Goal: Transaction & Acquisition: Download file/media

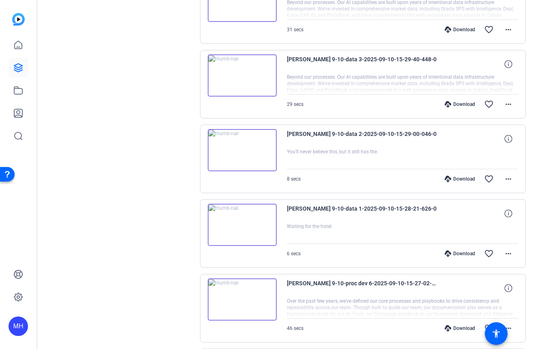
scroll to position [1212, 0]
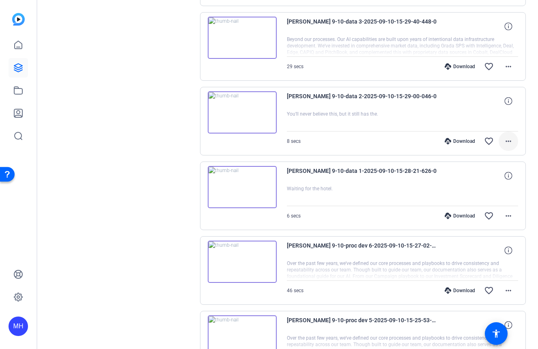
click at [506, 142] on mat-icon "more_horiz" at bounding box center [509, 141] width 10 height 10
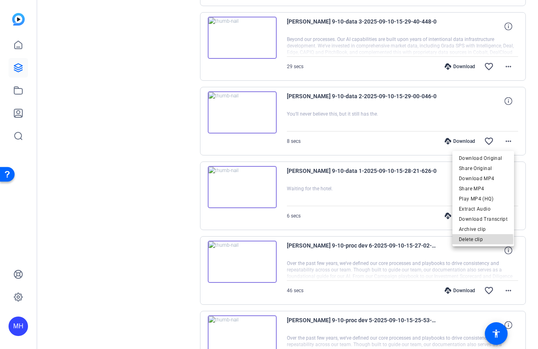
click at [479, 240] on span "Delete clip" at bounding box center [483, 240] width 49 height 10
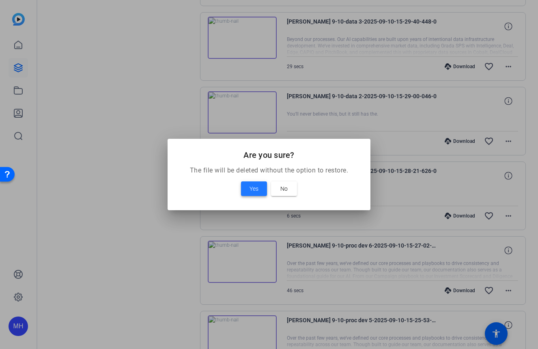
click at [252, 185] on span "Yes" at bounding box center [254, 189] width 9 height 10
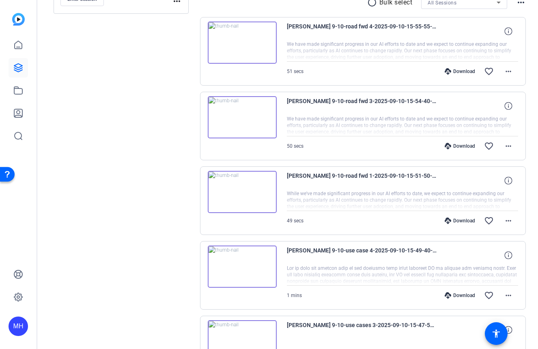
scroll to position [162, 0]
click at [250, 44] on img at bounding box center [242, 42] width 69 height 42
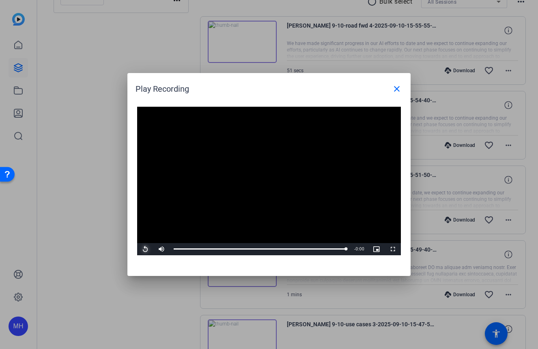
click at [144, 249] on span "Video Player" at bounding box center [145, 249] width 16 height 0
click at [398, 88] on mat-icon "close" at bounding box center [397, 89] width 10 height 10
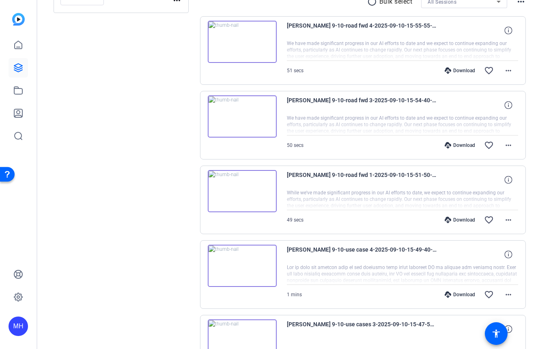
click at [248, 115] on img at bounding box center [242, 116] width 69 height 42
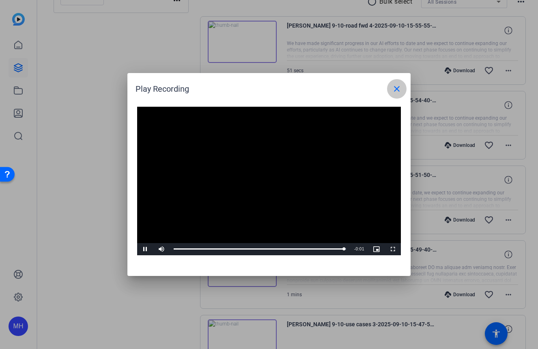
click at [392, 87] on mat-icon "close" at bounding box center [397, 89] width 10 height 10
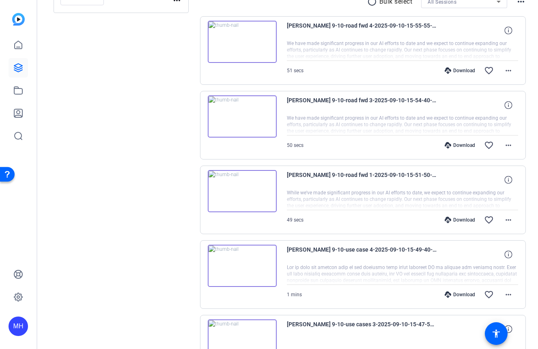
click at [248, 125] on img at bounding box center [242, 116] width 69 height 42
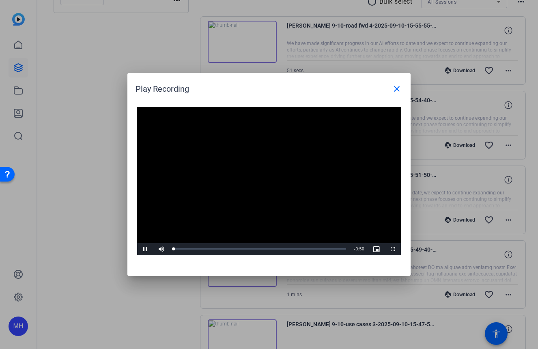
click at [257, 177] on video "Video Player" at bounding box center [269, 181] width 264 height 149
click at [313, 247] on div "Loaded : 100.00% 0:40 0:00" at bounding box center [260, 249] width 181 height 12
click at [145, 249] on span "Video Player" at bounding box center [145, 249] width 16 height 0
click at [285, 246] on div "Loaded : 100.00% 0:32 0:50" at bounding box center [260, 249] width 181 height 12
click at [146, 249] on span "Video Player" at bounding box center [145, 249] width 16 height 0
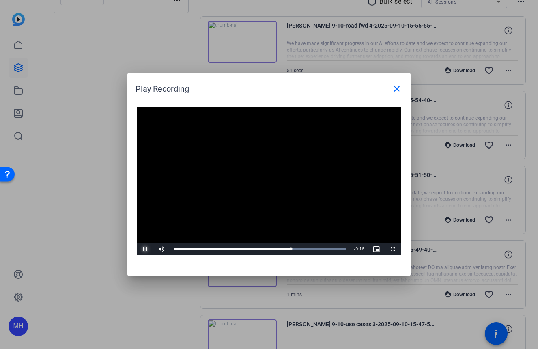
click at [146, 249] on span "Video Player" at bounding box center [145, 249] width 16 height 0
click at [220, 249] on div "Loaded : 100.00% 0:14 0:34" at bounding box center [260, 249] width 172 height 2
click at [146, 249] on span "Video Player" at bounding box center [145, 249] width 16 height 0
click at [218, 248] on div "0:15" at bounding box center [196, 249] width 44 height 2
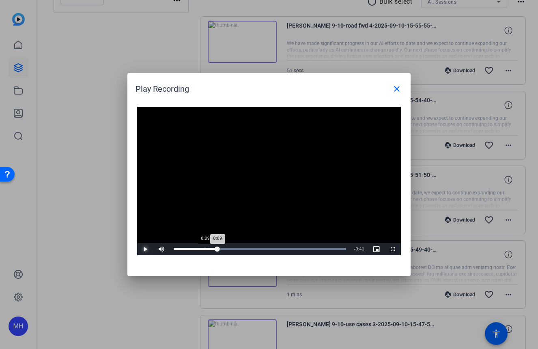
click at [205, 247] on div "Loaded : 100.00% 0:09 0:09" at bounding box center [260, 249] width 181 height 12
click at [143, 249] on span "Video Player" at bounding box center [145, 249] width 16 height 0
click at [144, 249] on span "Video Player" at bounding box center [145, 249] width 16 height 0
click at [145, 249] on span "Video Player" at bounding box center [145, 249] width 16 height 0
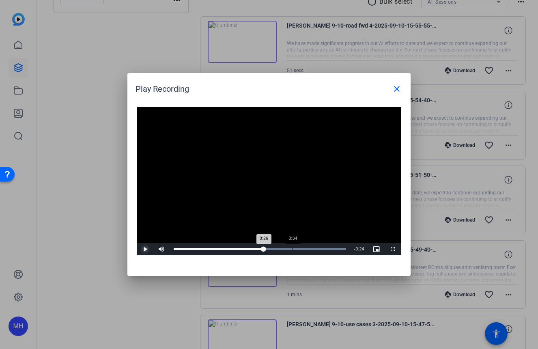
click at [293, 247] on div "Loaded : 100.00% 0:34 0:26" at bounding box center [260, 249] width 181 height 12
click at [146, 249] on span "Video Player" at bounding box center [145, 249] width 16 height 0
click at [394, 88] on mat-icon "close" at bounding box center [397, 89] width 10 height 10
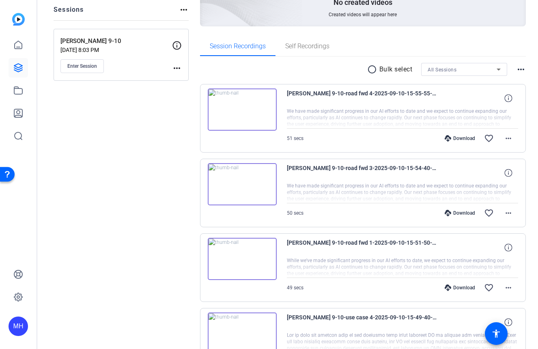
scroll to position [0, 0]
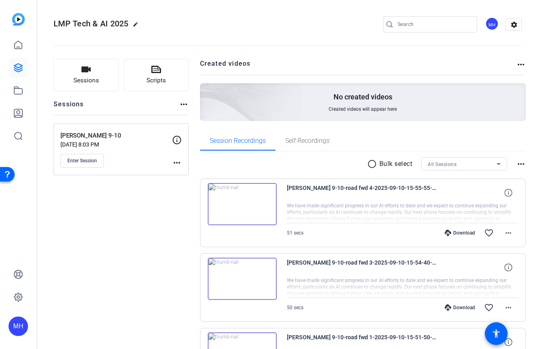
click at [249, 209] on img at bounding box center [242, 204] width 69 height 42
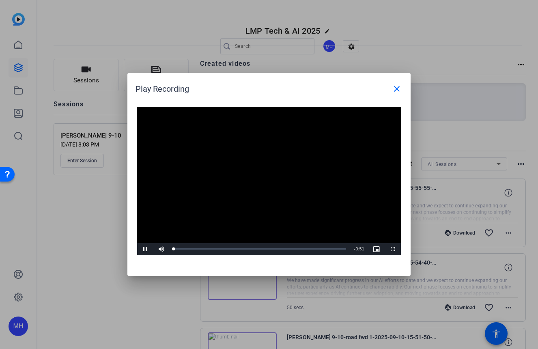
click at [261, 176] on video "Video Player" at bounding box center [269, 181] width 264 height 149
click at [144, 249] on span "Video Player" at bounding box center [145, 249] width 16 height 0
click at [142, 249] on span "Video Player" at bounding box center [145, 249] width 16 height 0
click at [143, 249] on span "Video Player" at bounding box center [145, 249] width 16 height 0
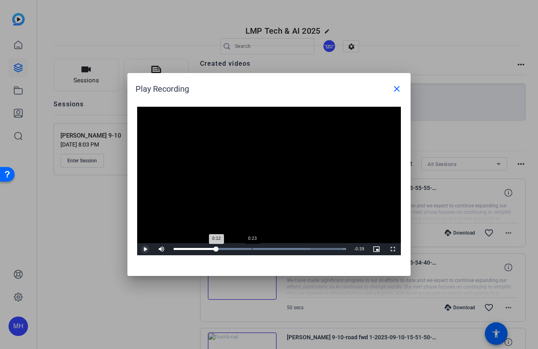
click at [252, 246] on div "Loaded : 100.00% 0:23 0:12" at bounding box center [260, 249] width 181 height 12
click at [145, 249] on span "Video Player" at bounding box center [145, 249] width 16 height 0
click at [144, 249] on span "Video Player" at bounding box center [145, 249] width 16 height 0
click at [146, 249] on span "Video Player" at bounding box center [145, 249] width 16 height 0
click at [144, 249] on span "Video Player" at bounding box center [145, 249] width 16 height 0
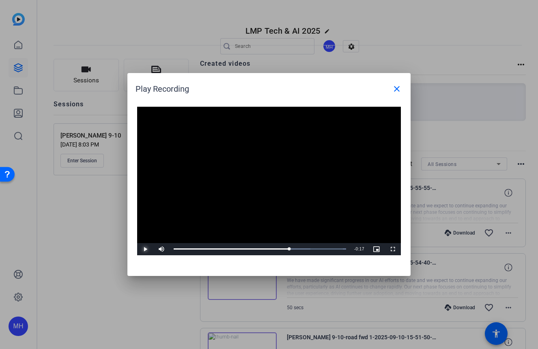
click at [144, 249] on span "Video Player" at bounding box center [145, 249] width 16 height 0
click at [393, 86] on mat-icon "close" at bounding box center [397, 89] width 10 height 10
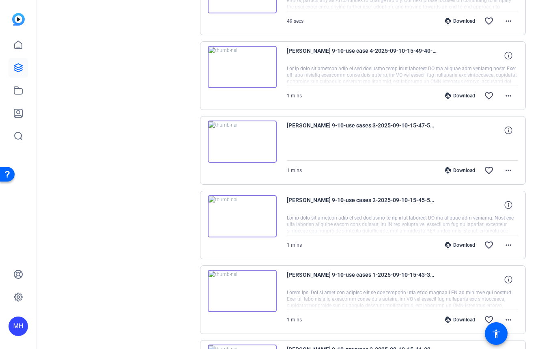
scroll to position [365, 0]
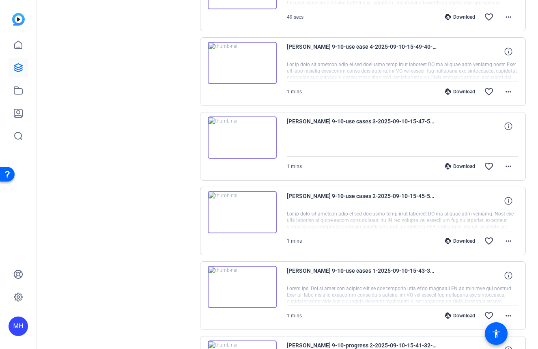
click at [248, 148] on img at bounding box center [242, 137] width 69 height 42
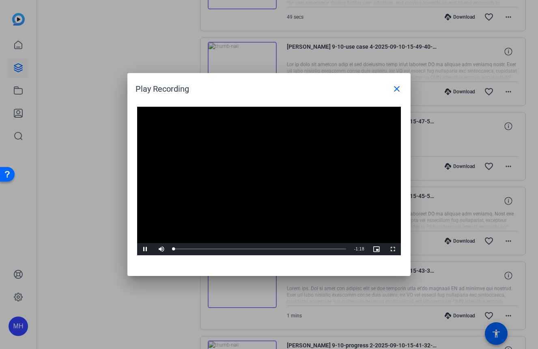
click at [257, 174] on video "Video Player" at bounding box center [269, 181] width 264 height 149
click at [145, 249] on span "Video Player" at bounding box center [145, 249] width 16 height 0
click at [311, 250] on div "1:02" at bounding box center [311, 249] width 0 height 2
click at [144, 249] on span "Video Player" at bounding box center [145, 249] width 16 height 0
click at [398, 85] on mat-icon "close" at bounding box center [397, 89] width 10 height 10
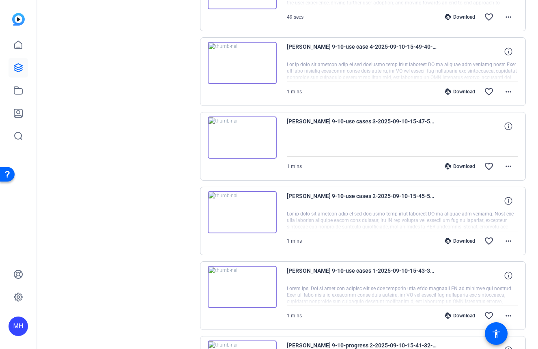
click at [257, 65] on img at bounding box center [242, 63] width 69 height 42
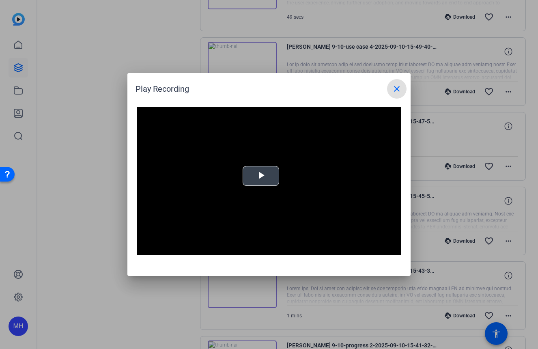
click at [263, 177] on div "Video Player is loading. Play Video Play Mute Current Time 0:00 / Duration -:- …" at bounding box center [269, 181] width 264 height 149
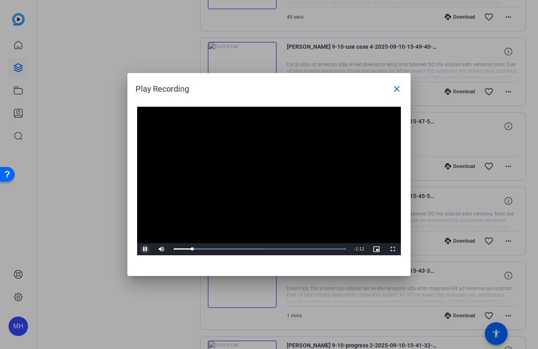
click at [147, 249] on span "Video Player" at bounding box center [145, 249] width 16 height 0
click at [174, 249] on div "Loaded : 100.00% 0:00 0:09" at bounding box center [260, 249] width 172 height 2
click at [144, 249] on span "Video Player" at bounding box center [145, 249] width 16 height 0
click at [143, 249] on span "Video Player" at bounding box center [145, 249] width 16 height 0
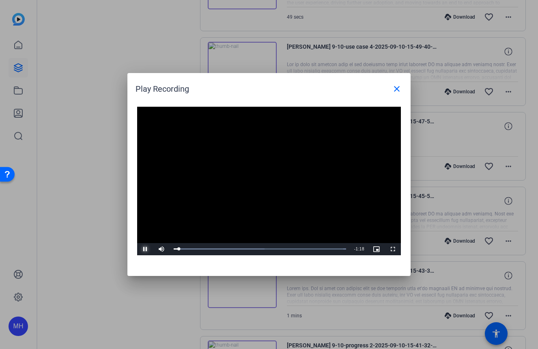
click at [143, 249] on span "Video Player" at bounding box center [145, 249] width 16 height 0
click at [144, 249] on span "Video Player" at bounding box center [145, 249] width 16 height 0
click at [146, 249] on span "Video Player" at bounding box center [145, 249] width 16 height 0
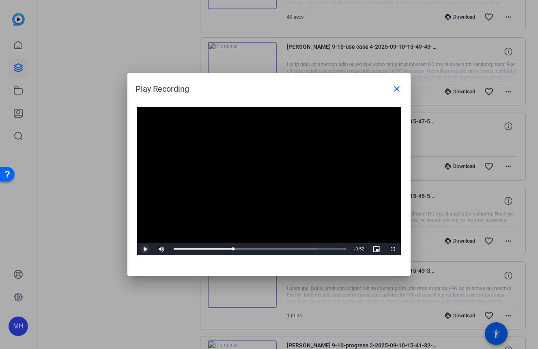
click at [146, 249] on span "Video Player" at bounding box center [145, 249] width 16 height 0
click at [143, 249] on span "Video Player" at bounding box center [145, 249] width 16 height 0
click at [274, 247] on div "Loaded : 100.00% 0:47 0:54" at bounding box center [260, 249] width 181 height 12
click at [144, 249] on span "Video Player" at bounding box center [145, 249] width 16 height 0
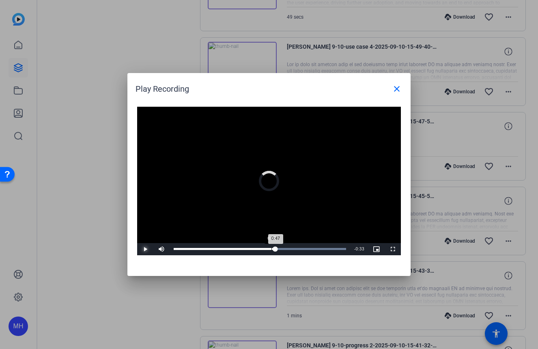
click at [272, 249] on div "Loaded : 100.00% 0:45 0:47" at bounding box center [260, 249] width 172 height 2
click at [147, 249] on span "Video Player" at bounding box center [145, 249] width 16 height 0
click at [304, 249] on div "Loaded : 100.00% 1:01 1:20" at bounding box center [260, 249] width 172 height 2
click at [144, 249] on span "Video Player" at bounding box center [145, 249] width 16 height 0
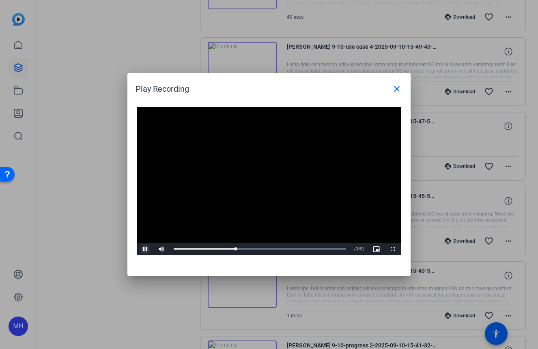
click at [149, 249] on span "Video Player" at bounding box center [145, 249] width 16 height 0
click at [396, 86] on mat-icon "close" at bounding box center [397, 89] width 10 height 10
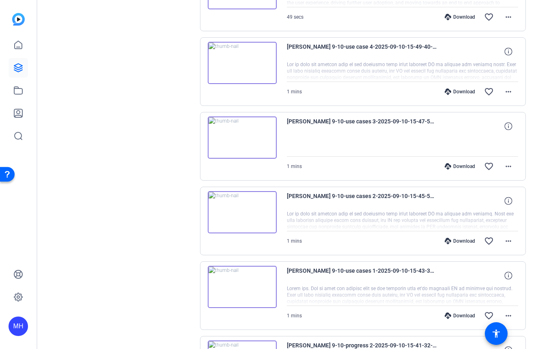
click at [256, 139] on img at bounding box center [242, 137] width 69 height 42
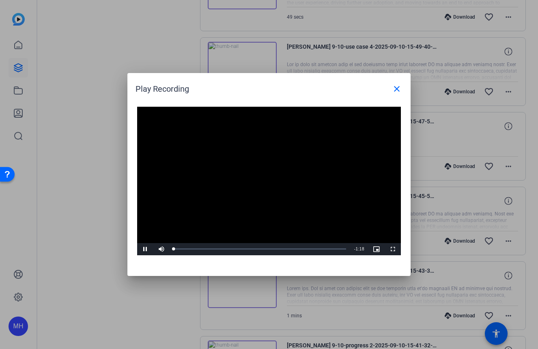
click at [259, 175] on video "Video Player" at bounding box center [269, 181] width 264 height 149
click at [145, 249] on span "Video Player" at bounding box center [145, 249] width 16 height 0
click at [142, 249] on span "Video Player" at bounding box center [145, 249] width 16 height 0
click at [221, 250] on div "Loaded : 100.00% 0:21 0:44" at bounding box center [260, 249] width 172 height 2
click at [145, 249] on span "Video Player" at bounding box center [145, 249] width 16 height 0
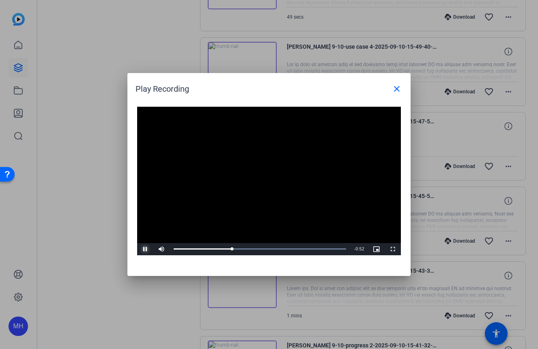
click at [146, 249] on span "Video Player" at bounding box center [145, 249] width 16 height 0
click at [145, 249] on span "Video Player" at bounding box center [145, 249] width 16 height 0
click at [293, 248] on div "Loaded : 100.00% 0:54 0:44" at bounding box center [260, 249] width 172 height 2
click at [145, 249] on span "Video Player" at bounding box center [145, 249] width 16 height 0
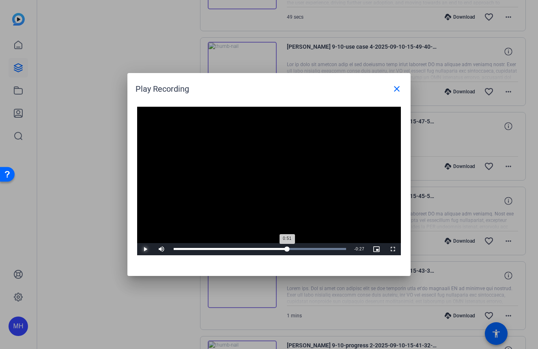
click at [287, 250] on div "Loaded : 100.00% 0:51 0:51" at bounding box center [260, 249] width 181 height 12
click at [146, 249] on span "Video Player" at bounding box center [145, 249] width 16 height 0
click at [145, 249] on span "Video Player" at bounding box center [145, 249] width 16 height 0
click at [142, 249] on span "Video Player" at bounding box center [145, 249] width 16 height 0
drag, startPoint x: 399, startPoint y: 86, endPoint x: 358, endPoint y: 119, distance: 52.3
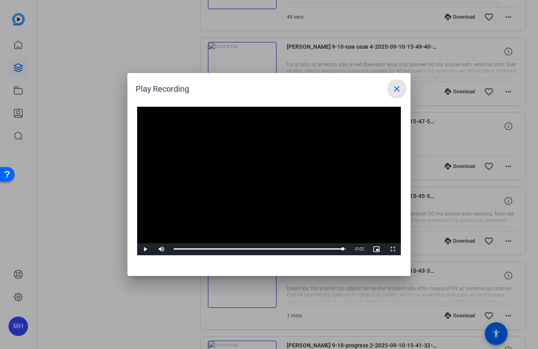
click at [399, 87] on mat-icon "close" at bounding box center [397, 89] width 10 height 10
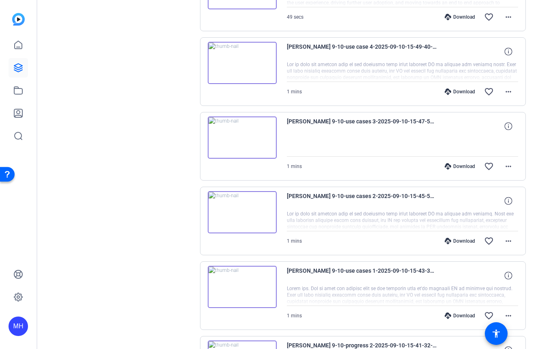
click at [239, 60] on img at bounding box center [242, 63] width 69 height 42
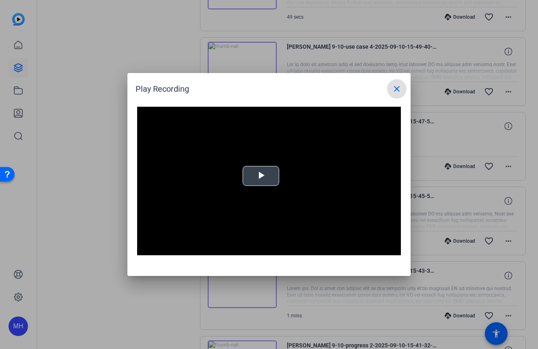
click at [262, 175] on div "Video Player is loading. Play Video Play Mute Current Time 0:00 / Duration -:- …" at bounding box center [269, 181] width 264 height 149
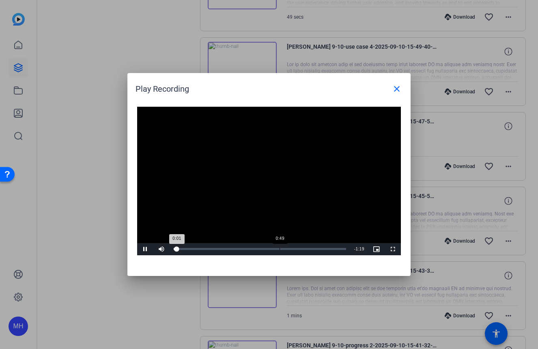
click at [279, 248] on div "Loaded : 0% 0:49 0:01" at bounding box center [260, 249] width 181 height 12
click at [143, 249] on span "Video Player" at bounding box center [145, 249] width 16 height 0
click at [229, 248] on div "Progress Bar" at bounding box center [205, 249] width 62 height 2
click at [147, 249] on span "Video Player" at bounding box center [145, 249] width 16 height 0
click at [396, 87] on mat-icon "close" at bounding box center [397, 89] width 10 height 10
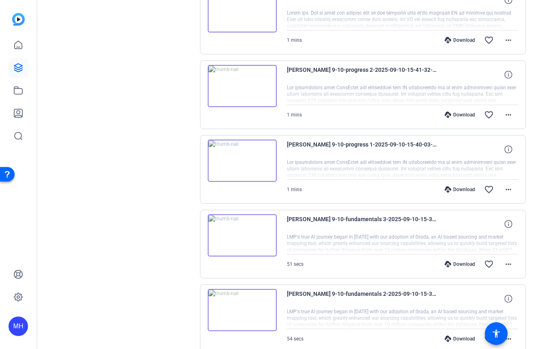
scroll to position [649, 0]
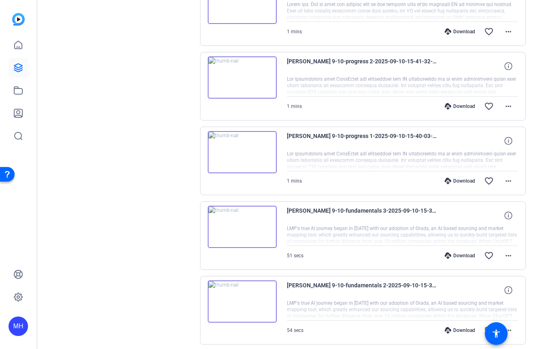
click at [244, 82] on img at bounding box center [242, 77] width 69 height 42
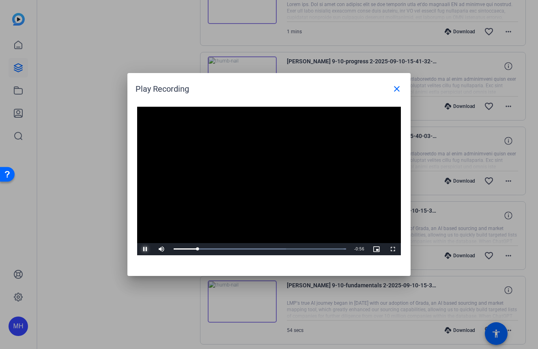
click at [146, 249] on span "Video Player" at bounding box center [145, 249] width 16 height 0
click at [145, 249] on span "Video Player" at bounding box center [145, 249] width 16 height 0
click at [146, 249] on span "Video Player" at bounding box center [145, 249] width 16 height 0
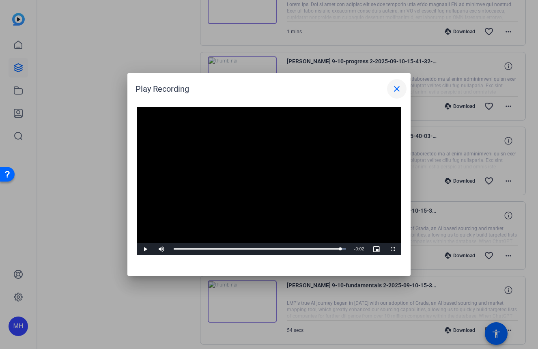
click at [397, 91] on mat-icon "close" at bounding box center [397, 89] width 10 height 10
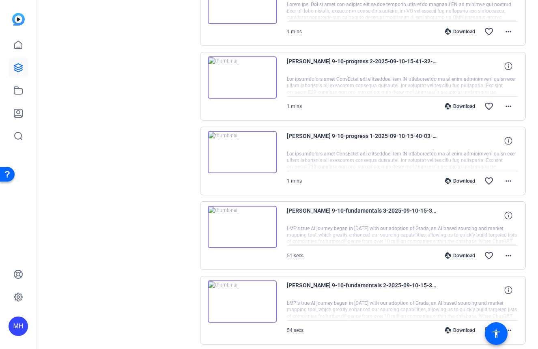
click at [250, 166] on img at bounding box center [242, 152] width 69 height 42
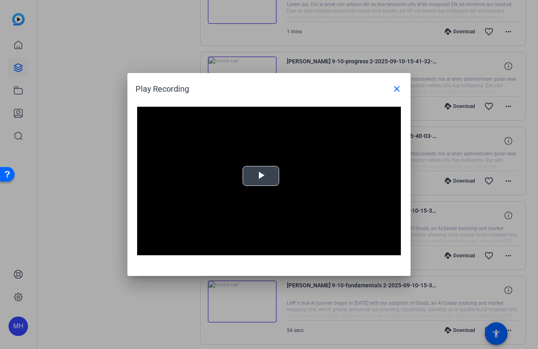
click at [261, 176] on span "Video Player" at bounding box center [261, 176] width 0 height 0
click at [395, 90] on mat-icon "close" at bounding box center [397, 89] width 10 height 10
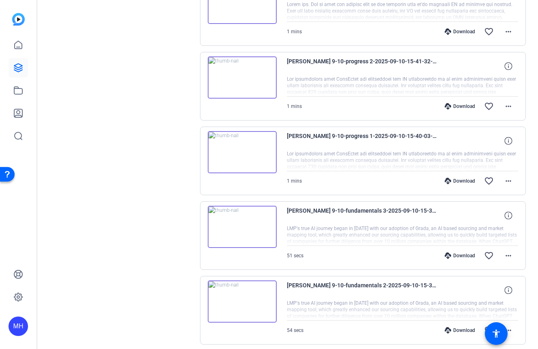
click at [244, 76] on img at bounding box center [242, 77] width 69 height 42
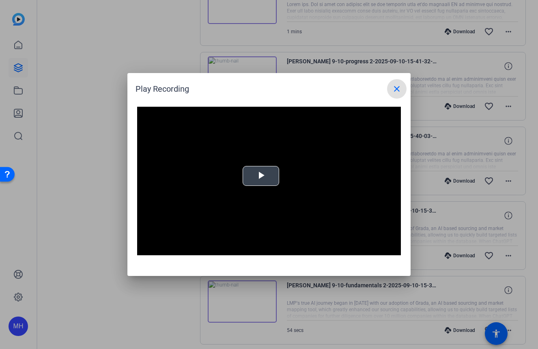
click at [261, 176] on span "Video Player" at bounding box center [261, 176] width 0 height 0
click at [395, 88] on mat-icon "close" at bounding box center [397, 89] width 10 height 10
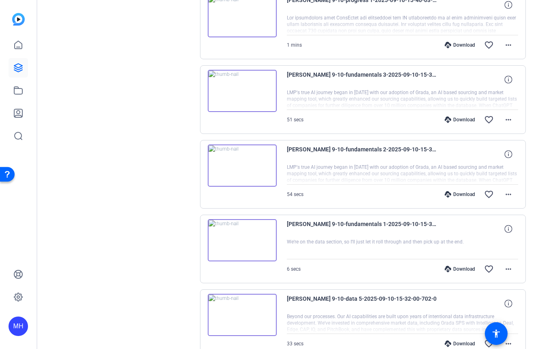
scroll to position [771, 0]
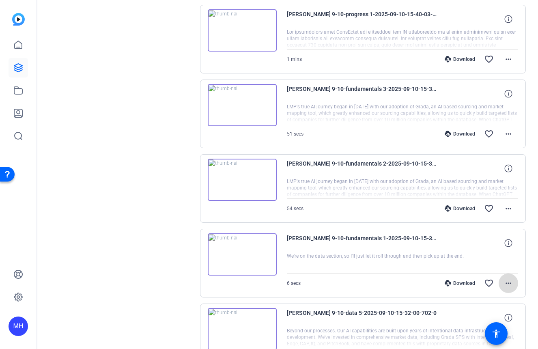
click at [504, 282] on mat-icon "more_horiz" at bounding box center [509, 283] width 10 height 10
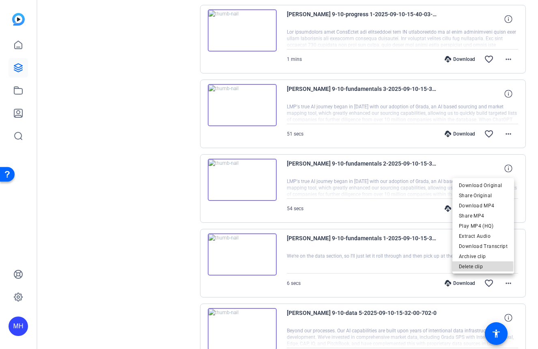
click at [472, 267] on span "Delete clip" at bounding box center [483, 267] width 49 height 10
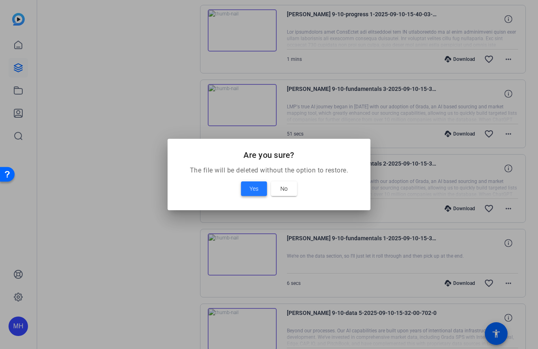
click at [258, 191] on span "Yes" at bounding box center [254, 189] width 9 height 10
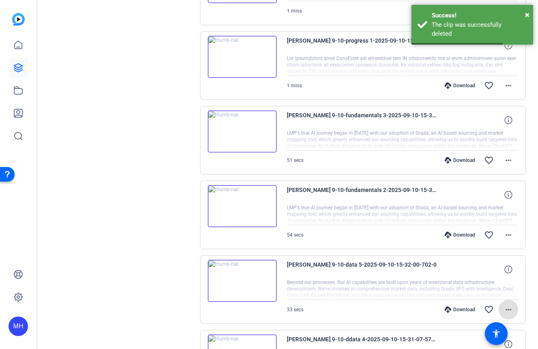
scroll to position [731, 0]
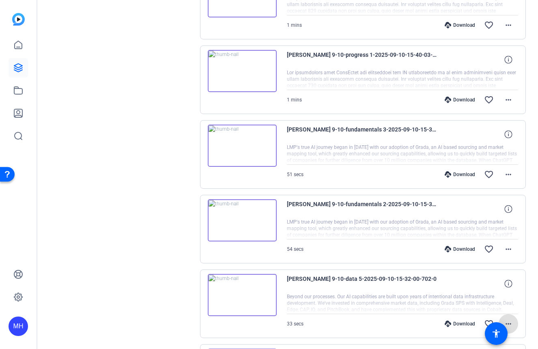
click at [243, 146] on img at bounding box center [242, 146] width 69 height 42
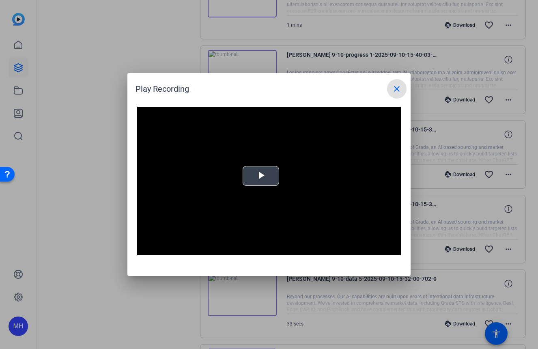
click at [261, 176] on span "Video Player" at bounding box center [261, 176] width 0 height 0
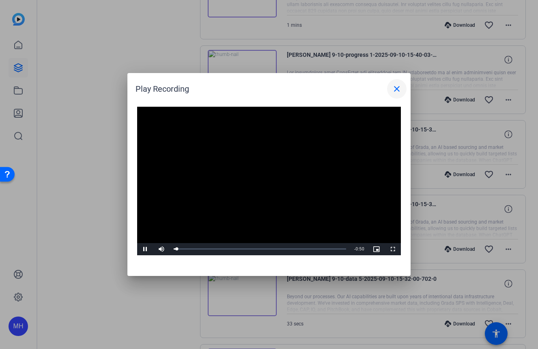
click at [394, 85] on mat-icon "close" at bounding box center [397, 89] width 10 height 10
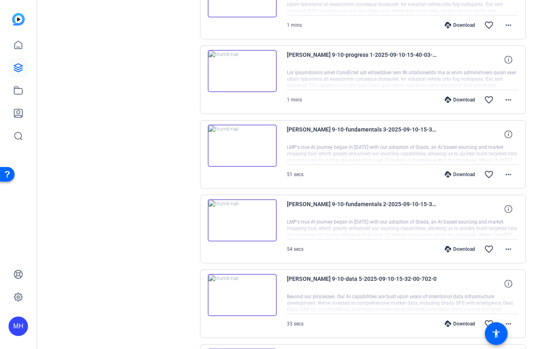
click at [240, 153] on img at bounding box center [242, 146] width 69 height 42
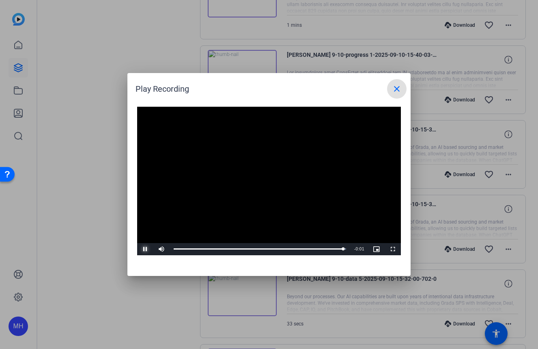
click at [143, 249] on span "Video Player" at bounding box center [145, 249] width 16 height 0
click at [396, 86] on mat-icon "close" at bounding box center [397, 89] width 10 height 10
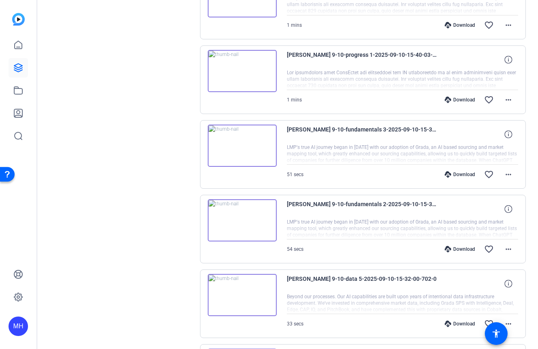
click at [239, 218] on img at bounding box center [242, 220] width 69 height 42
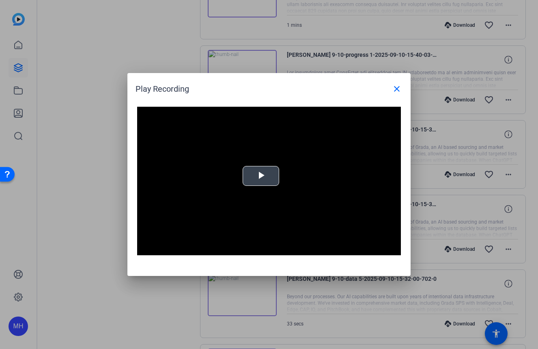
click at [261, 176] on span "Video Player" at bounding box center [261, 176] width 0 height 0
click at [393, 87] on mat-icon "close" at bounding box center [397, 89] width 10 height 10
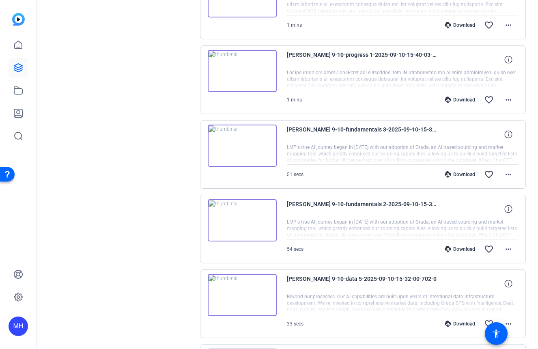
click at [241, 218] on img at bounding box center [242, 220] width 69 height 42
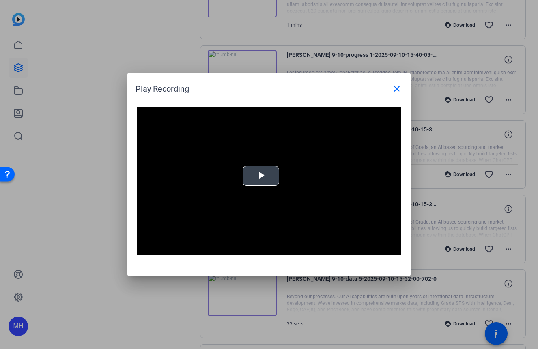
click at [261, 176] on span "Video Player" at bounding box center [261, 176] width 0 height 0
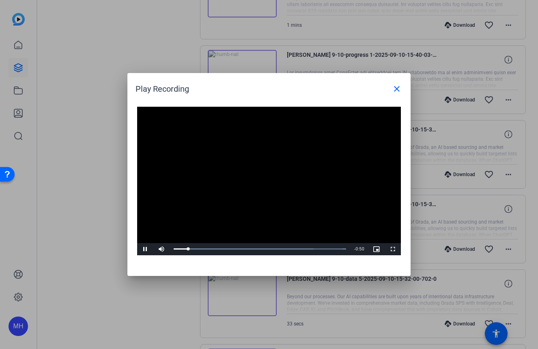
drag, startPoint x: 312, startPoint y: 88, endPoint x: 257, endPoint y: 87, distance: 55.6
click at [257, 87] on div "Play Recording close" at bounding box center [271, 88] width 271 height 19
click at [143, 249] on span "Video Player" at bounding box center [145, 249] width 16 height 0
click at [179, 250] on div "0:01" at bounding box center [176, 249] width 5 height 2
click at [144, 249] on span "Video Player" at bounding box center [145, 249] width 16 height 0
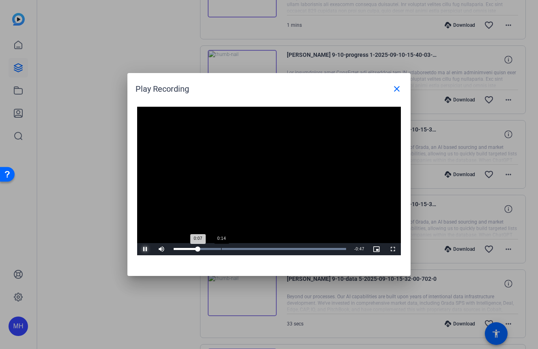
click at [222, 248] on div "Loaded : 100.00% 0:14 0:07" at bounding box center [260, 249] width 172 height 2
click at [395, 88] on mat-icon "close" at bounding box center [397, 89] width 10 height 10
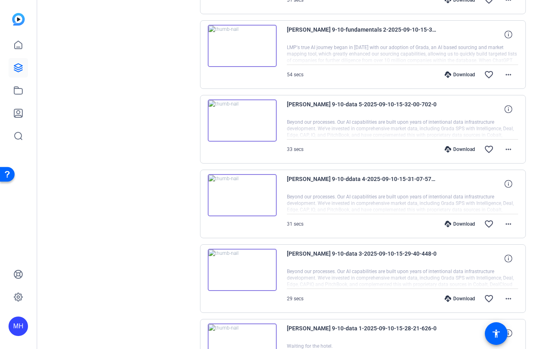
scroll to position [933, 0]
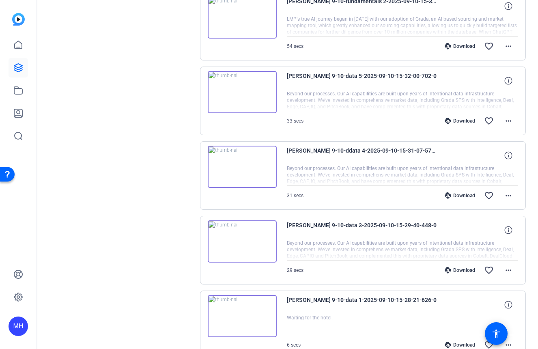
click at [242, 166] on img at bounding box center [242, 167] width 69 height 42
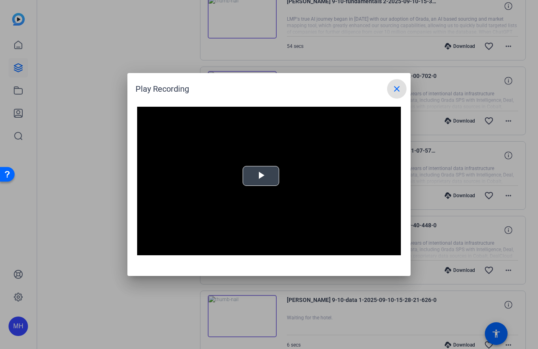
click at [258, 176] on video "Video Player" at bounding box center [269, 181] width 264 height 149
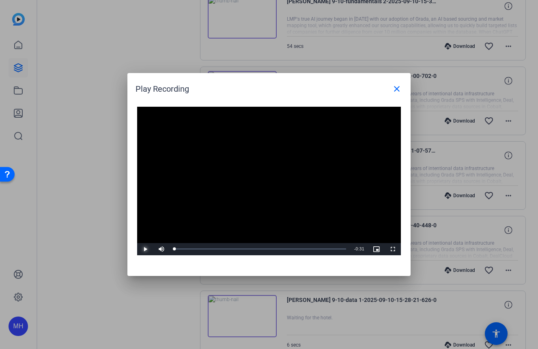
click at [144, 249] on span "Video Player" at bounding box center [145, 249] width 16 height 0
click at [145, 249] on span "Video Player" at bounding box center [145, 249] width 16 height 0
click at [175, 250] on div "Loaded : 100.00% 0:00 0:29" at bounding box center [260, 249] width 172 height 2
click at [145, 249] on span "Video Player" at bounding box center [145, 249] width 16 height 0
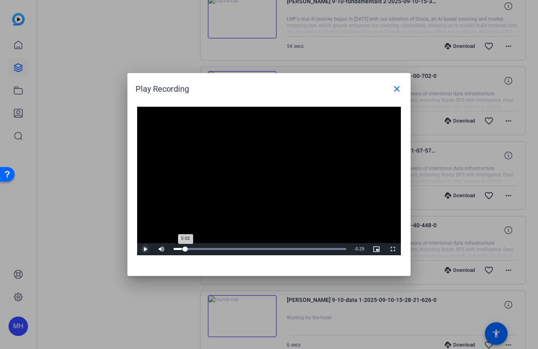
click at [182, 250] on div "0:02" at bounding box center [180, 249] width 12 height 2
click at [390, 89] on span at bounding box center [396, 88] width 19 height 19
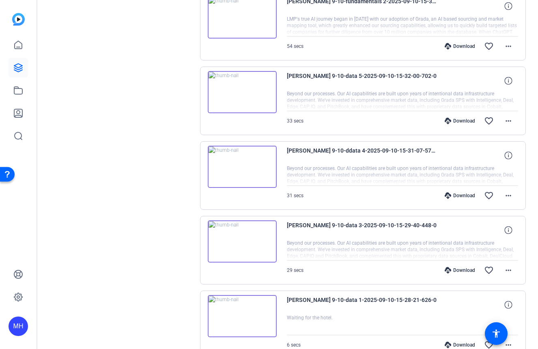
click at [243, 91] on img at bounding box center [242, 92] width 69 height 42
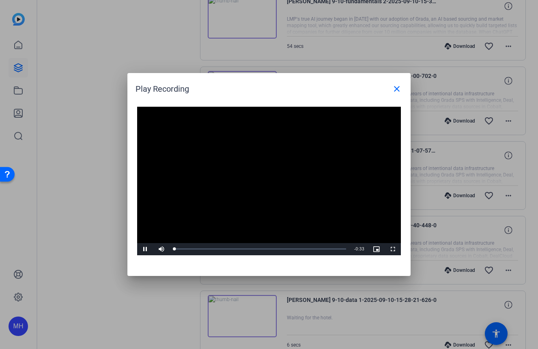
click at [259, 176] on video "Video Player" at bounding box center [269, 181] width 264 height 149
click at [146, 249] on span "Video Player" at bounding box center [145, 249] width 16 height 0
click at [328, 252] on div "Loaded : 100.00% 0:29 0:31" at bounding box center [260, 249] width 181 height 12
click at [144, 249] on span "Video Player" at bounding box center [145, 249] width 16 height 0
click at [324, 249] on div "Loaded : 100.00% 0:28 0:28" at bounding box center [260, 249] width 172 height 2
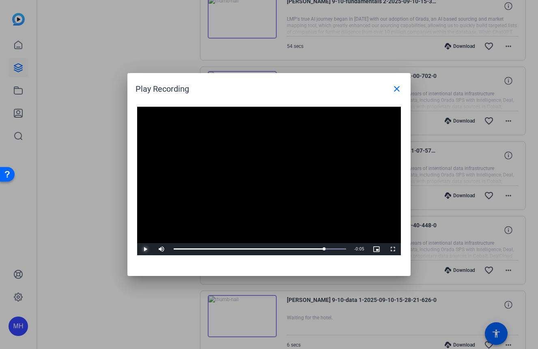
click at [144, 249] on span "Video Player" at bounding box center [145, 249] width 16 height 0
click at [313, 248] on div "Loaded : 100.00% 0:26 0:26" at bounding box center [260, 249] width 172 height 2
click at [146, 249] on span "Video Player" at bounding box center [145, 249] width 16 height 0
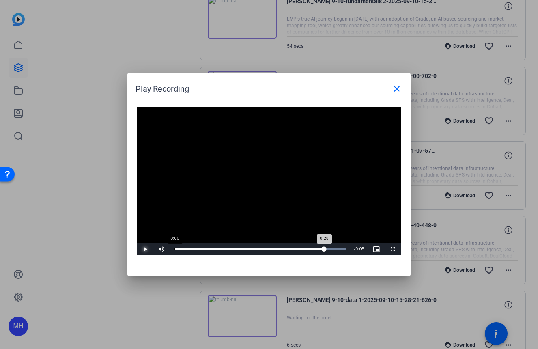
click at [175, 250] on div "Loaded : 100.00% 0:00 0:28" at bounding box center [260, 249] width 172 height 2
click at [145, 249] on span "Video Player" at bounding box center [145, 249] width 16 height 0
click at [394, 88] on mat-icon "close" at bounding box center [397, 89] width 10 height 10
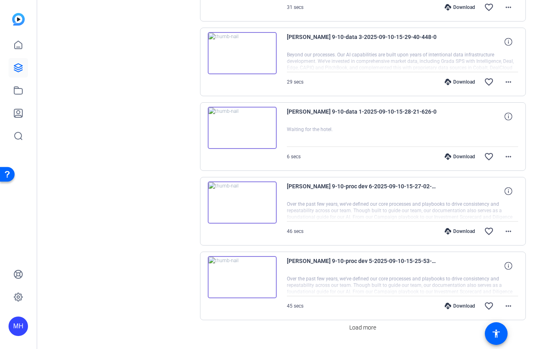
scroll to position [1144, 0]
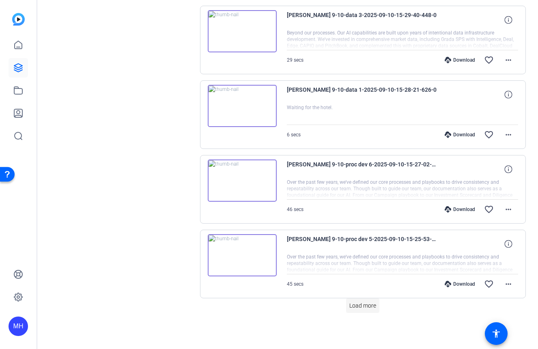
click at [353, 305] on span "Load more" at bounding box center [362, 306] width 27 height 9
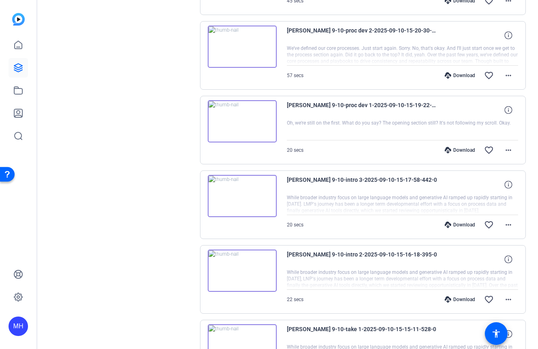
scroll to position [1408, 0]
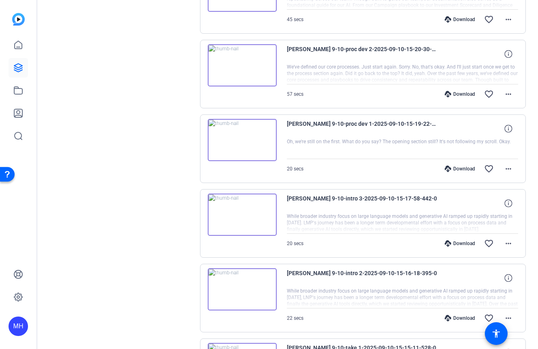
click at [241, 214] on img at bounding box center [242, 215] width 69 height 42
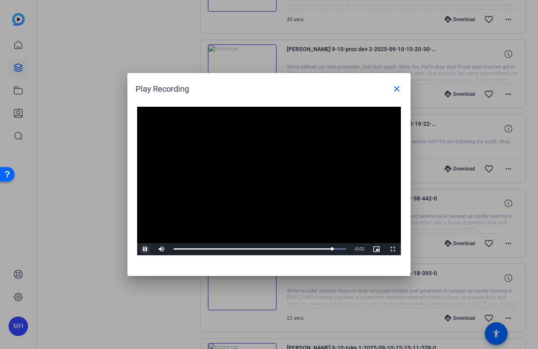
click at [143, 249] on span "Video Player" at bounding box center [145, 249] width 16 height 0
click at [399, 88] on mat-icon "close" at bounding box center [397, 89] width 10 height 10
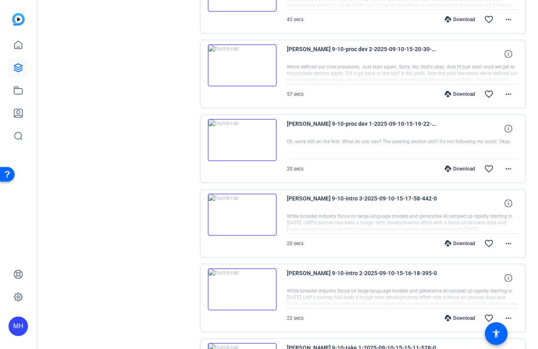
click at [240, 286] on img at bounding box center [242, 289] width 69 height 42
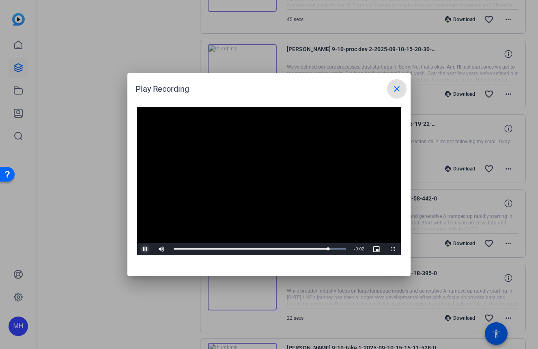
click at [146, 249] on span "Video Player" at bounding box center [145, 249] width 16 height 0
click at [401, 90] on mat-icon "close" at bounding box center [397, 89] width 10 height 10
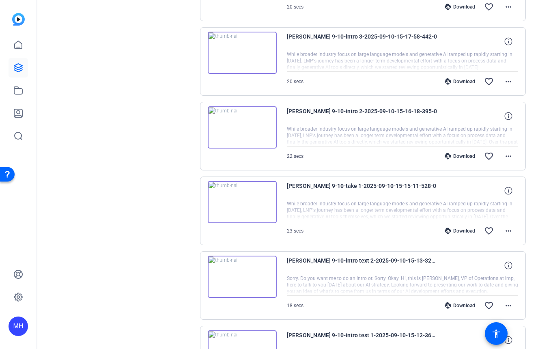
scroll to position [1571, 0]
click at [241, 200] on img at bounding box center [242, 202] width 69 height 42
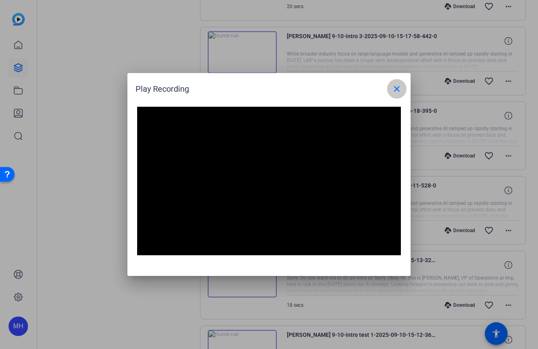
click at [393, 88] on mat-icon "close" at bounding box center [397, 89] width 10 height 10
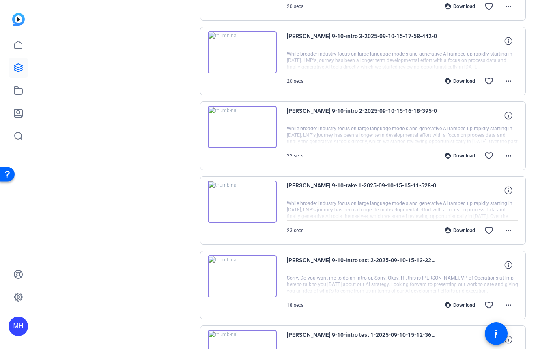
click at [241, 124] on img at bounding box center [242, 127] width 69 height 42
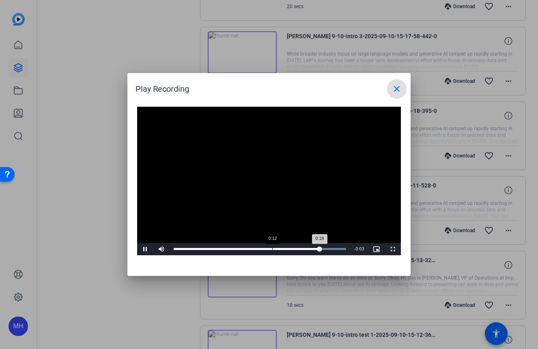
click at [272, 251] on div "Loaded : 100.00% 0:12 0:18" at bounding box center [260, 249] width 181 height 12
click at [146, 249] on span "Video Player" at bounding box center [145, 249] width 16 height 0
click at [144, 249] on span "Video Player" at bounding box center [145, 249] width 16 height 0
click at [145, 249] on span "Video Player" at bounding box center [145, 249] width 16 height 0
click at [172, 250] on div "Loaded : 100.00% 0:00 0:00" at bounding box center [260, 249] width 181 height 12
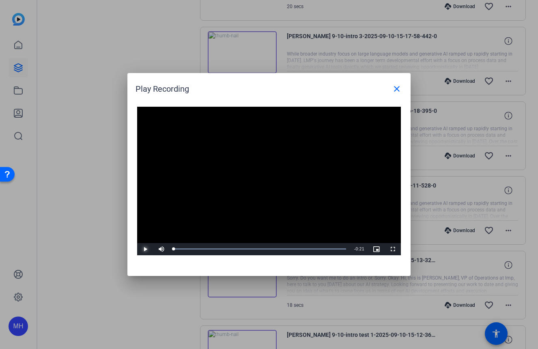
click at [144, 249] on span "Video Player" at bounding box center [145, 249] width 16 height 0
click at [145, 249] on span "Video Player" at bounding box center [145, 249] width 16 height 0
click at [397, 87] on mat-icon "close" at bounding box center [397, 89] width 10 height 10
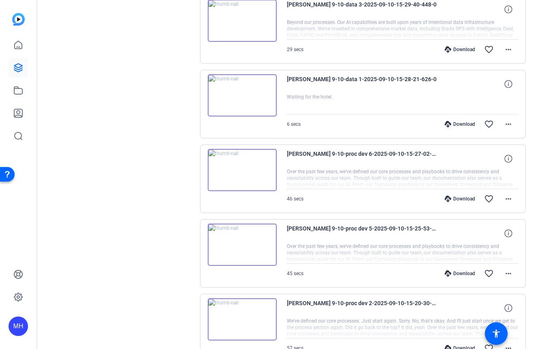
scroll to position [1165, 0]
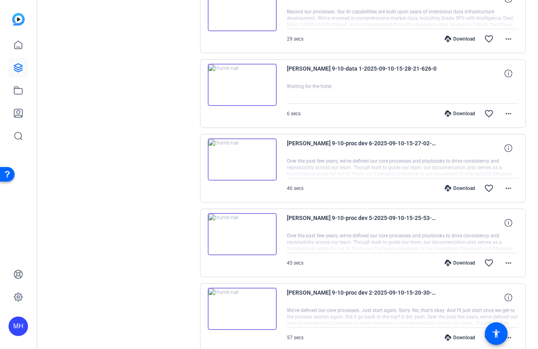
click at [241, 157] on img at bounding box center [242, 159] width 69 height 42
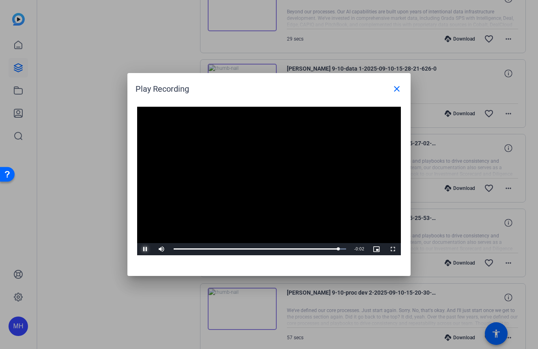
click at [147, 249] on span "Video Player" at bounding box center [145, 249] width 16 height 0
click at [241, 249] on div "Loaded : 100.00% 0:17 0:43" at bounding box center [260, 249] width 172 height 2
click at [144, 249] on span "Video Player" at bounding box center [145, 249] width 16 height 0
click at [397, 87] on mat-icon "close" at bounding box center [397, 89] width 10 height 10
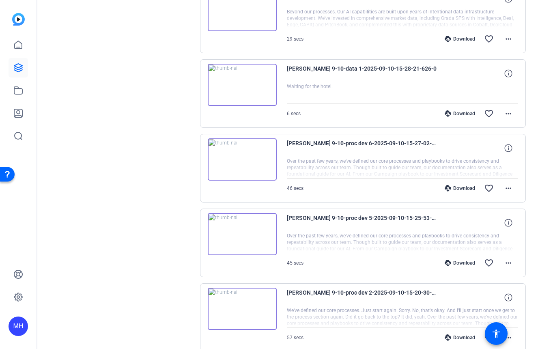
click at [241, 235] on img at bounding box center [242, 234] width 69 height 42
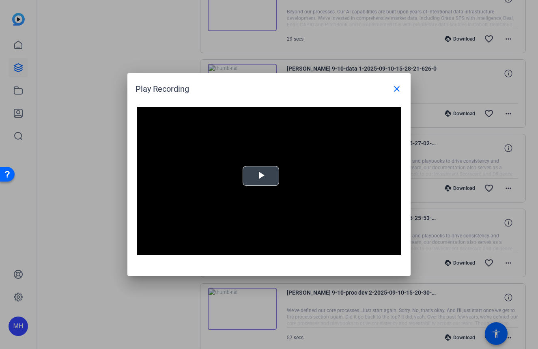
click at [261, 176] on span "Video Player" at bounding box center [261, 176] width 0 height 0
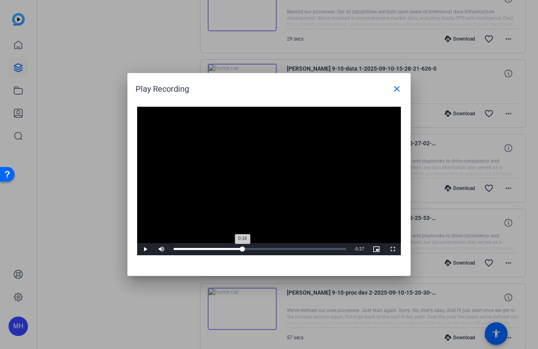
click at [243, 249] on div "Loaded : 0% 0:18 0:18" at bounding box center [260, 249] width 172 height 2
click at [148, 249] on span "Video Player" at bounding box center [145, 249] width 16 height 0
click at [246, 249] on div "Loaded : 100.00% 0:18 0:18" at bounding box center [260, 249] width 172 height 2
click at [146, 249] on span "Video Player" at bounding box center [145, 249] width 16 height 0
drag, startPoint x: 397, startPoint y: 86, endPoint x: 392, endPoint y: 91, distance: 6.3
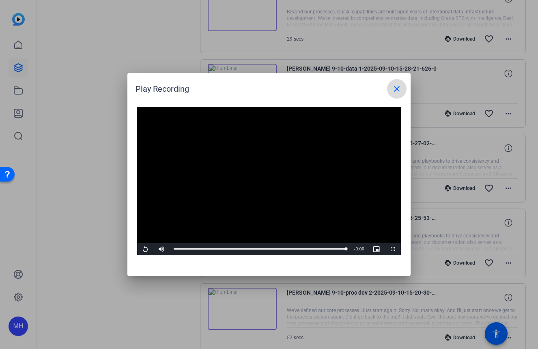
click at [395, 87] on mat-icon "close" at bounding box center [397, 89] width 10 height 10
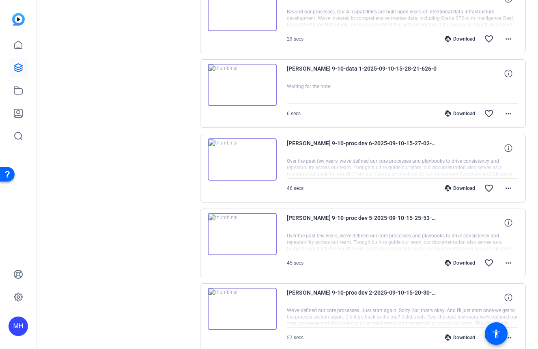
click at [240, 159] on img at bounding box center [242, 159] width 69 height 42
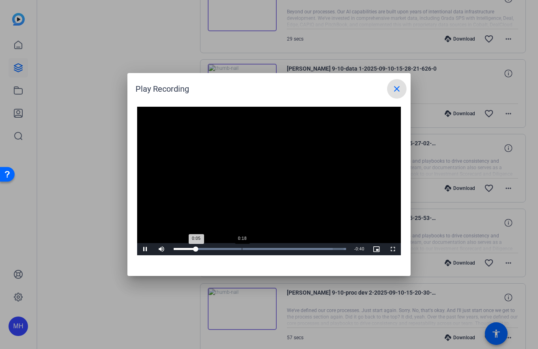
click at [242, 250] on div "Loaded : 100.00% 0:18 0:05" at bounding box center [260, 249] width 172 height 2
drag, startPoint x: 399, startPoint y: 88, endPoint x: 382, endPoint y: 112, distance: 28.7
click at [398, 89] on mat-icon "close" at bounding box center [397, 89] width 10 height 10
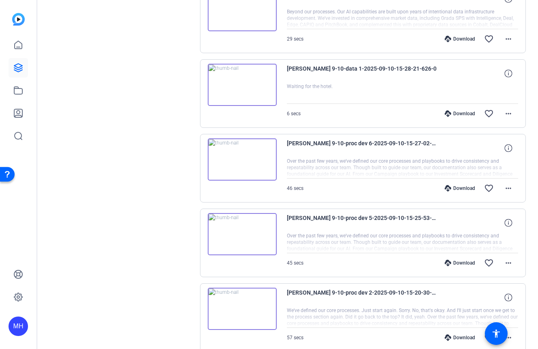
click at [244, 235] on img at bounding box center [242, 234] width 69 height 42
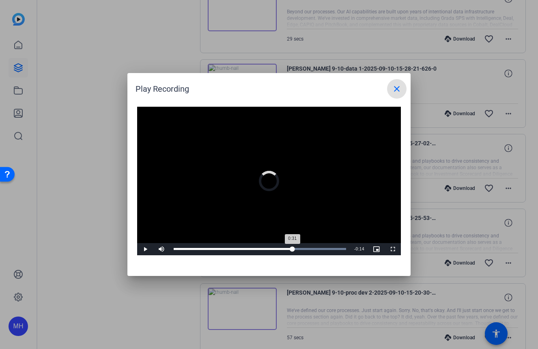
click at [293, 252] on div "Loaded : 100.00% 0:30 0:31" at bounding box center [260, 249] width 181 height 12
click at [393, 92] on mat-icon "close" at bounding box center [397, 89] width 10 height 10
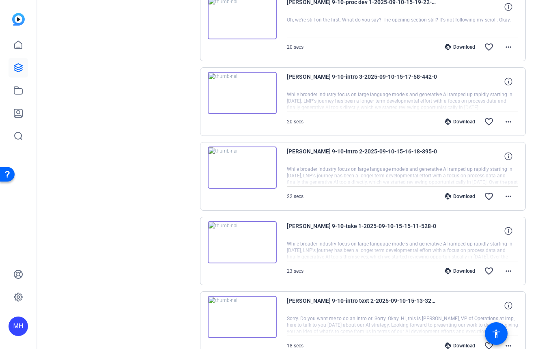
scroll to position [1489, 0]
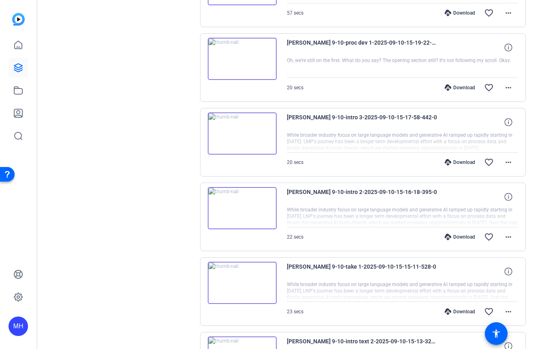
click at [459, 235] on div "Download" at bounding box center [460, 237] width 39 height 6
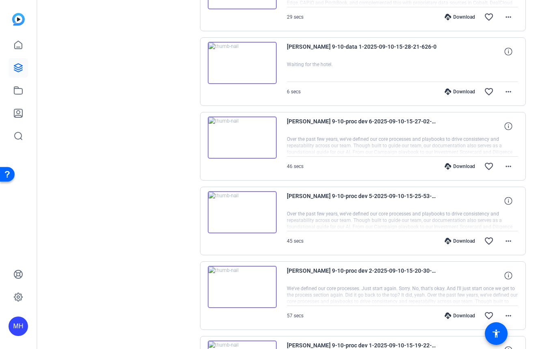
scroll to position [1165, 0]
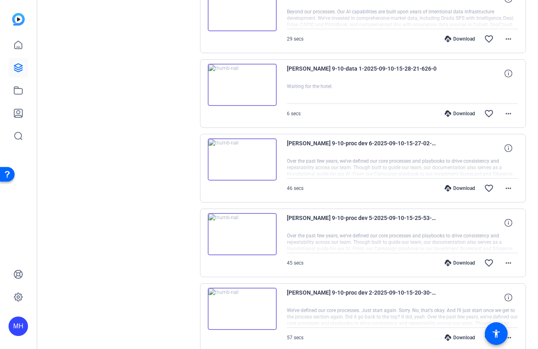
click at [457, 261] on div "Download" at bounding box center [460, 263] width 39 height 6
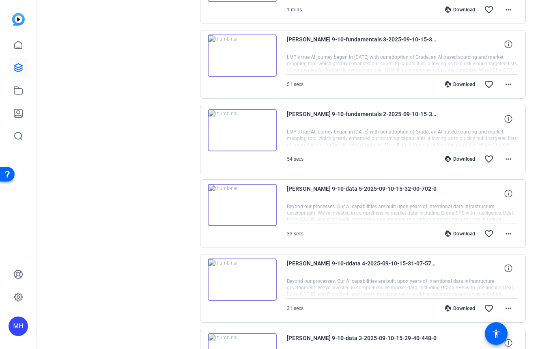
scroll to position [800, 0]
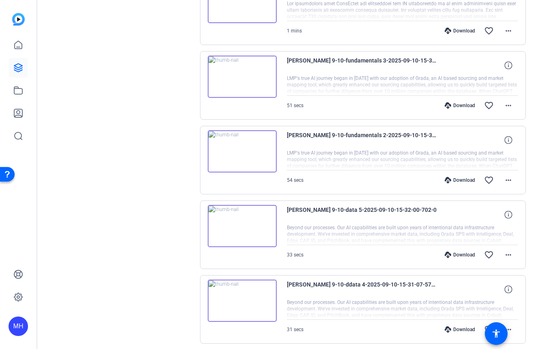
click at [460, 255] on div "Download" at bounding box center [460, 255] width 39 height 6
click at [461, 180] on div "Download" at bounding box center [460, 180] width 39 height 6
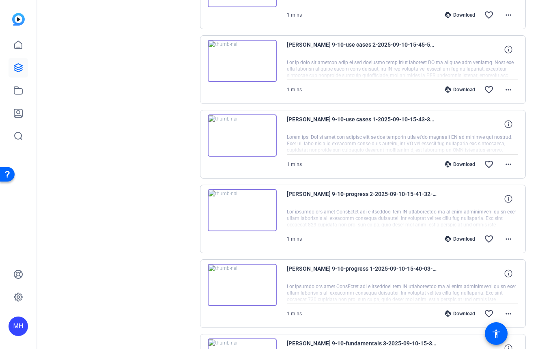
scroll to position [515, 0]
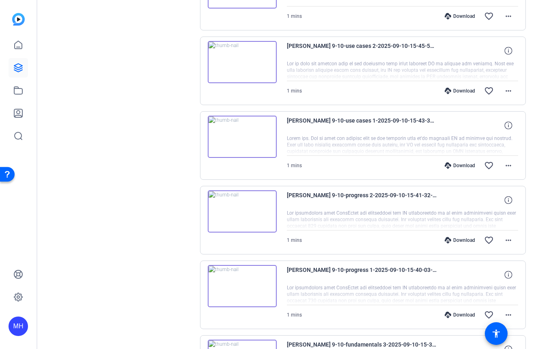
click at [453, 239] on div "Download" at bounding box center [460, 240] width 39 height 6
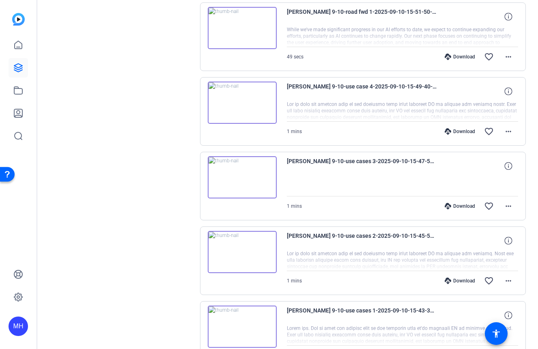
scroll to position [313, 0]
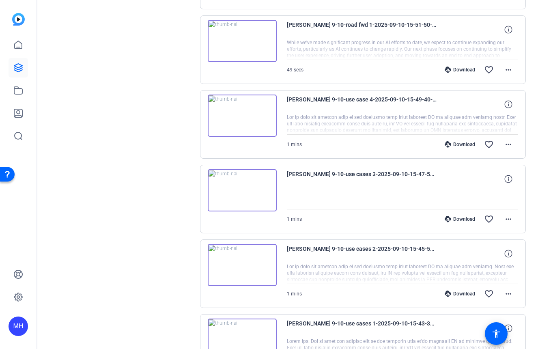
click at [240, 187] on img at bounding box center [242, 190] width 69 height 42
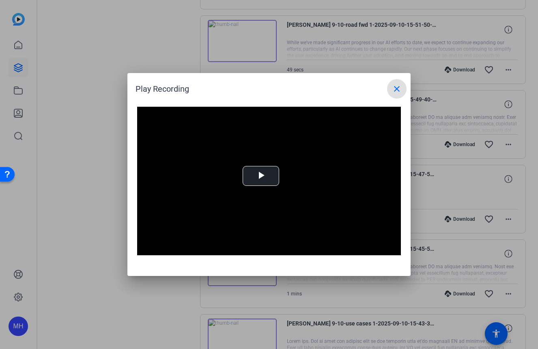
click at [399, 92] on mat-icon "close" at bounding box center [397, 89] width 10 height 10
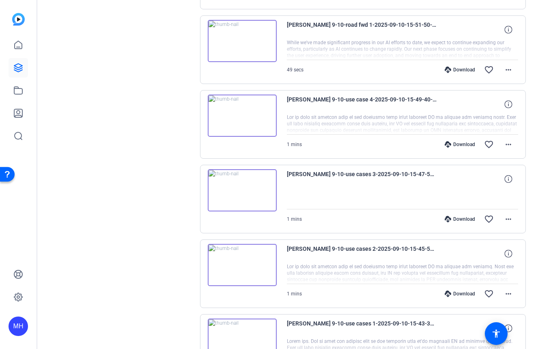
click at [450, 218] on div "Download" at bounding box center [460, 219] width 39 height 6
click at [452, 147] on div "Download" at bounding box center [460, 144] width 39 height 6
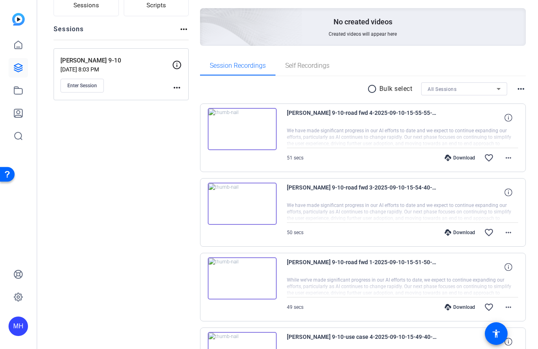
scroll to position [69, 0]
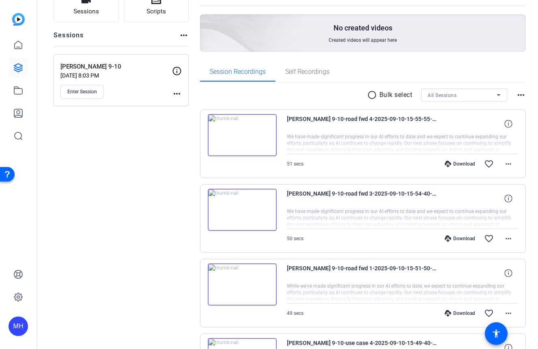
click at [461, 238] on div "Download" at bounding box center [460, 238] width 39 height 6
click at [456, 162] on div "Download" at bounding box center [460, 164] width 39 height 6
